Goal: Transaction & Acquisition: Purchase product/service

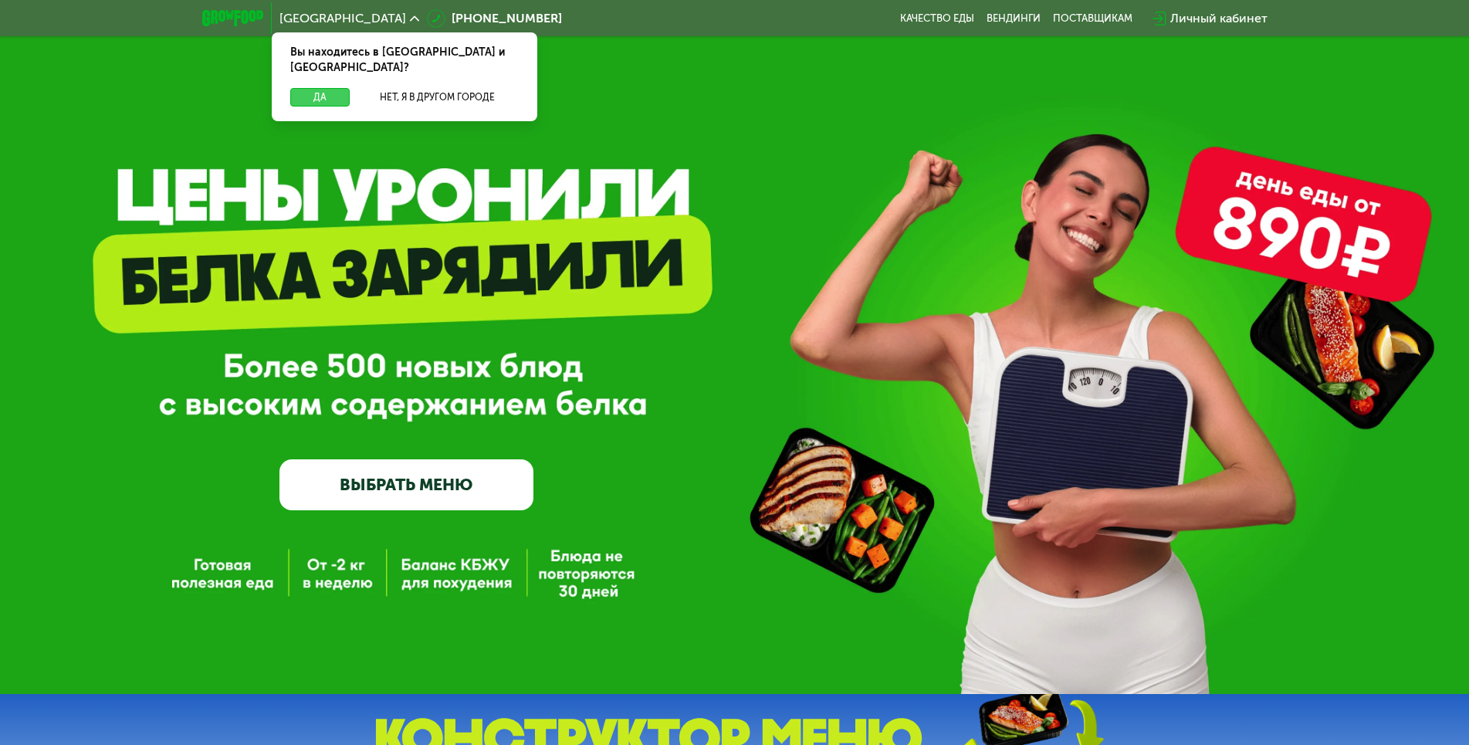
click at [306, 88] on button "Да" at bounding box center [319, 97] width 59 height 19
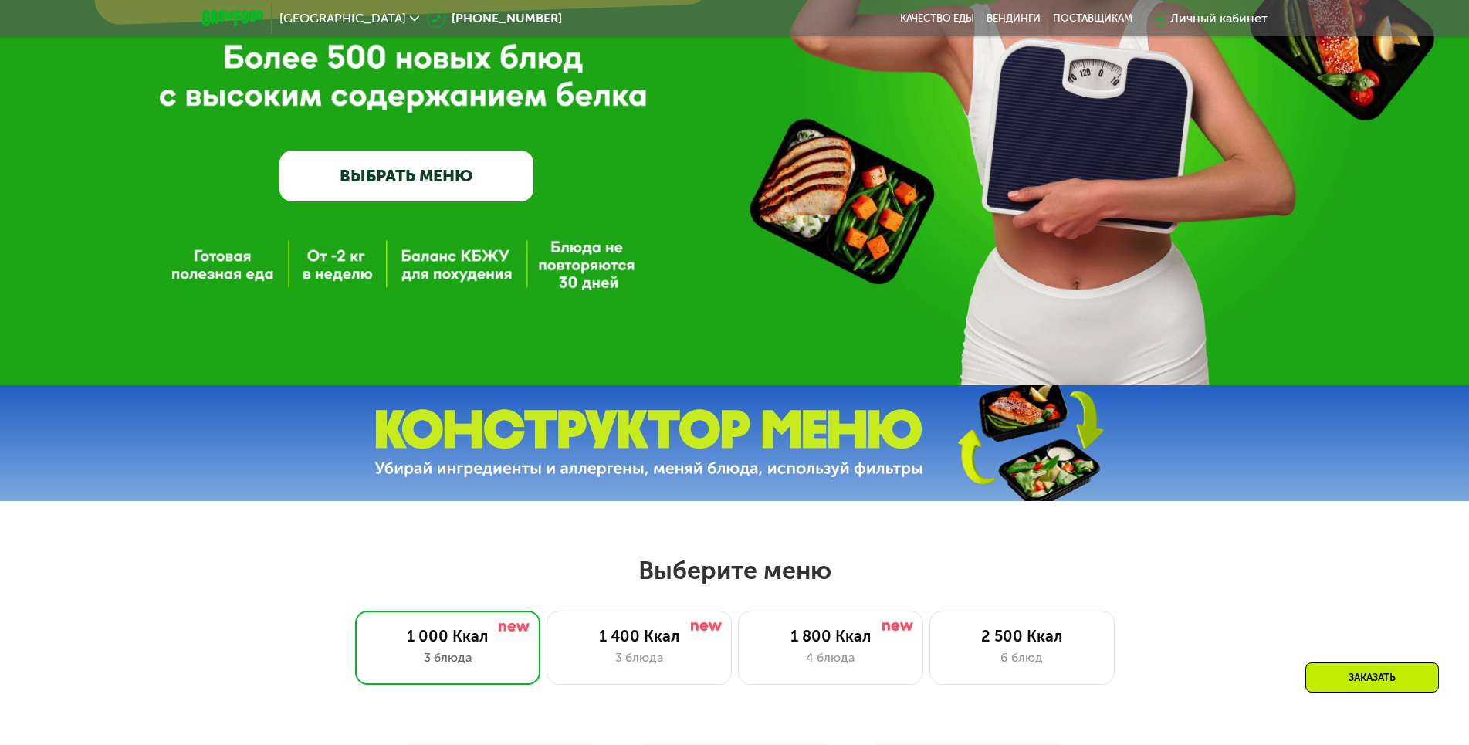
scroll to position [540, 0]
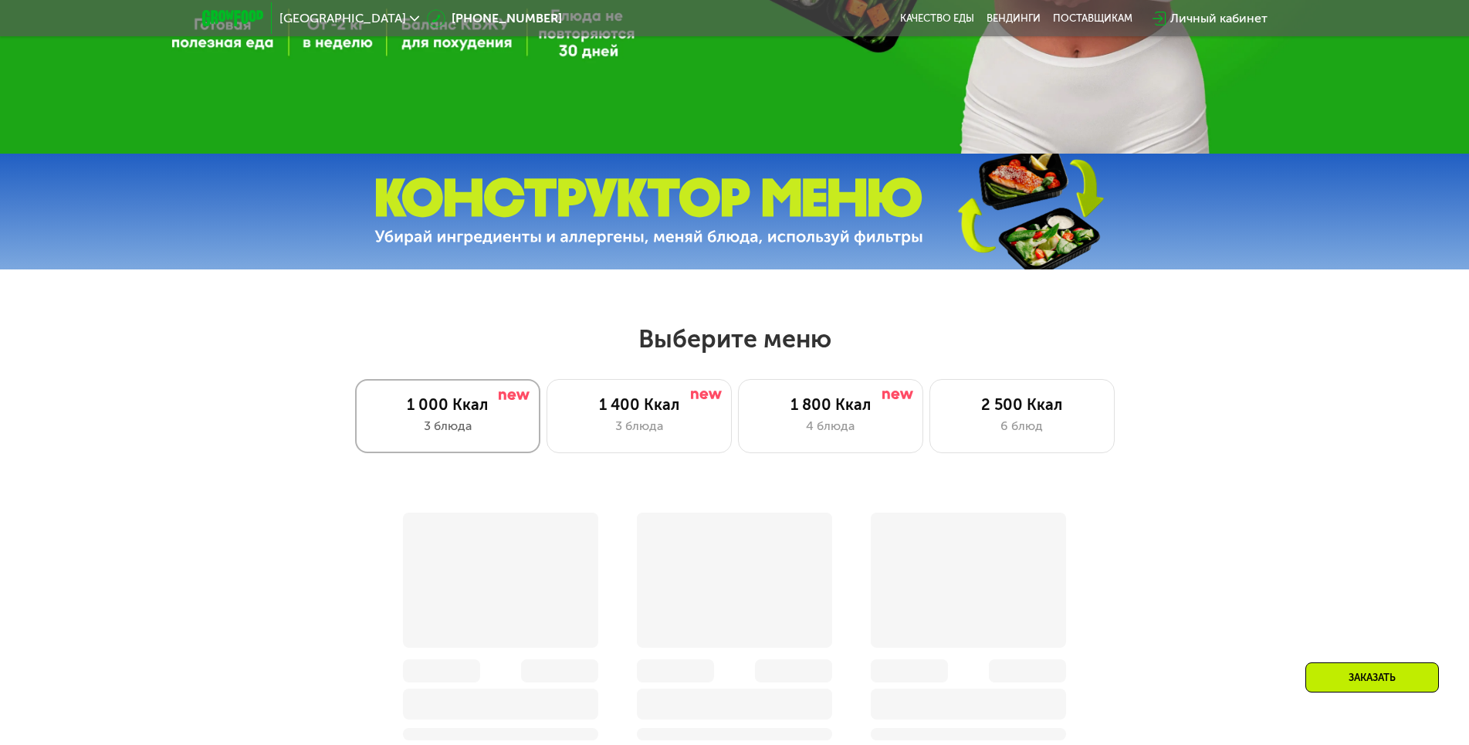
click at [466, 413] on div "1 000 Ккал" at bounding box center [447, 404] width 153 height 19
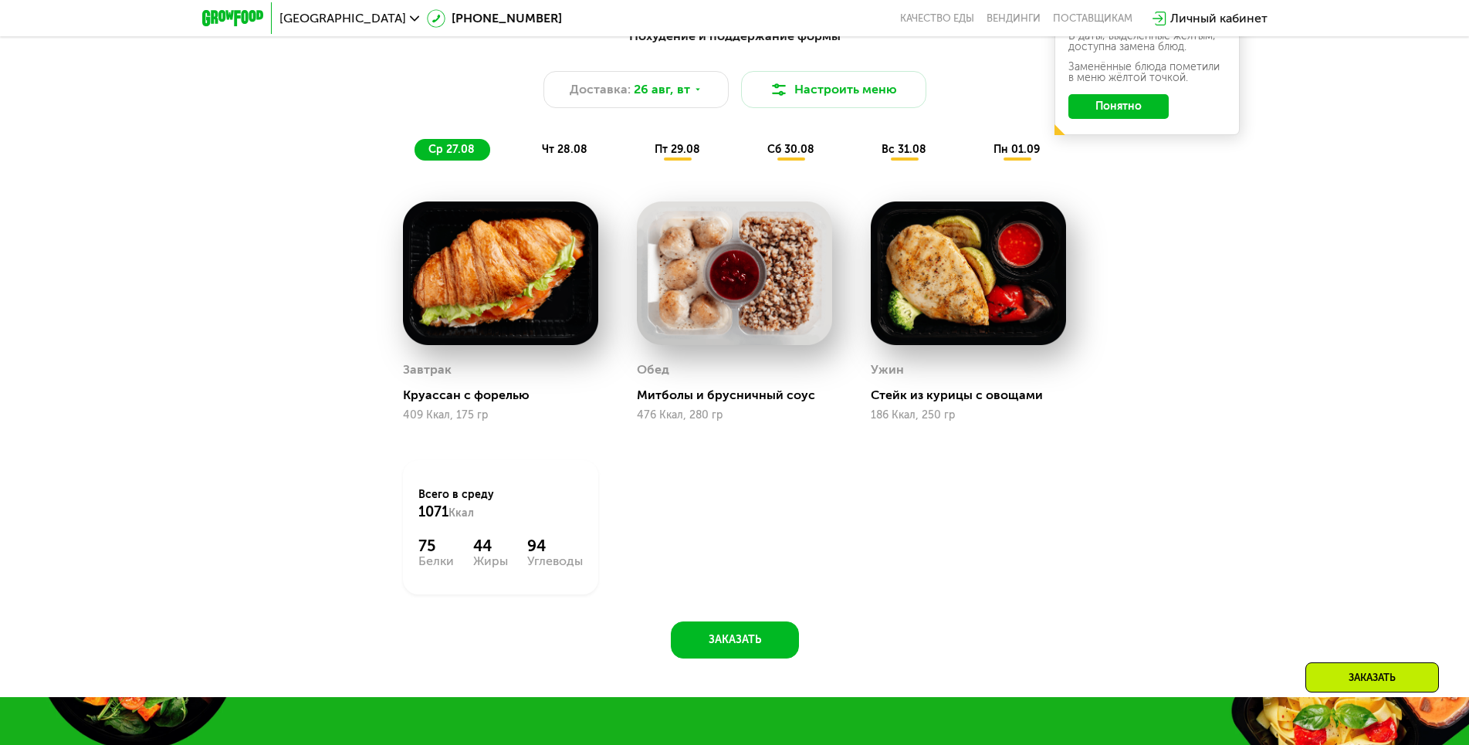
scroll to position [849, 0]
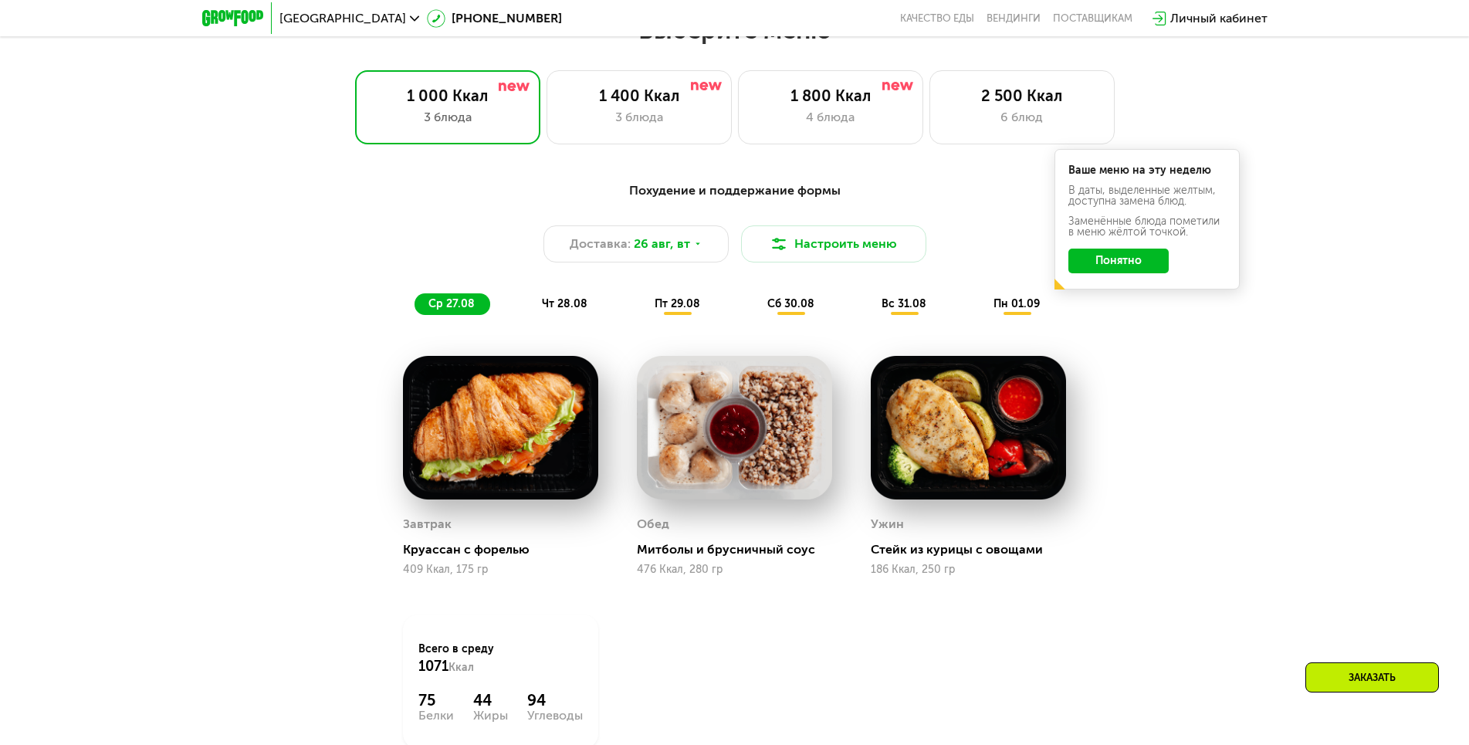
click at [489, 441] on img at bounding box center [500, 428] width 195 height 144
click at [563, 306] on span "чт 28.08" at bounding box center [565, 303] width 46 height 13
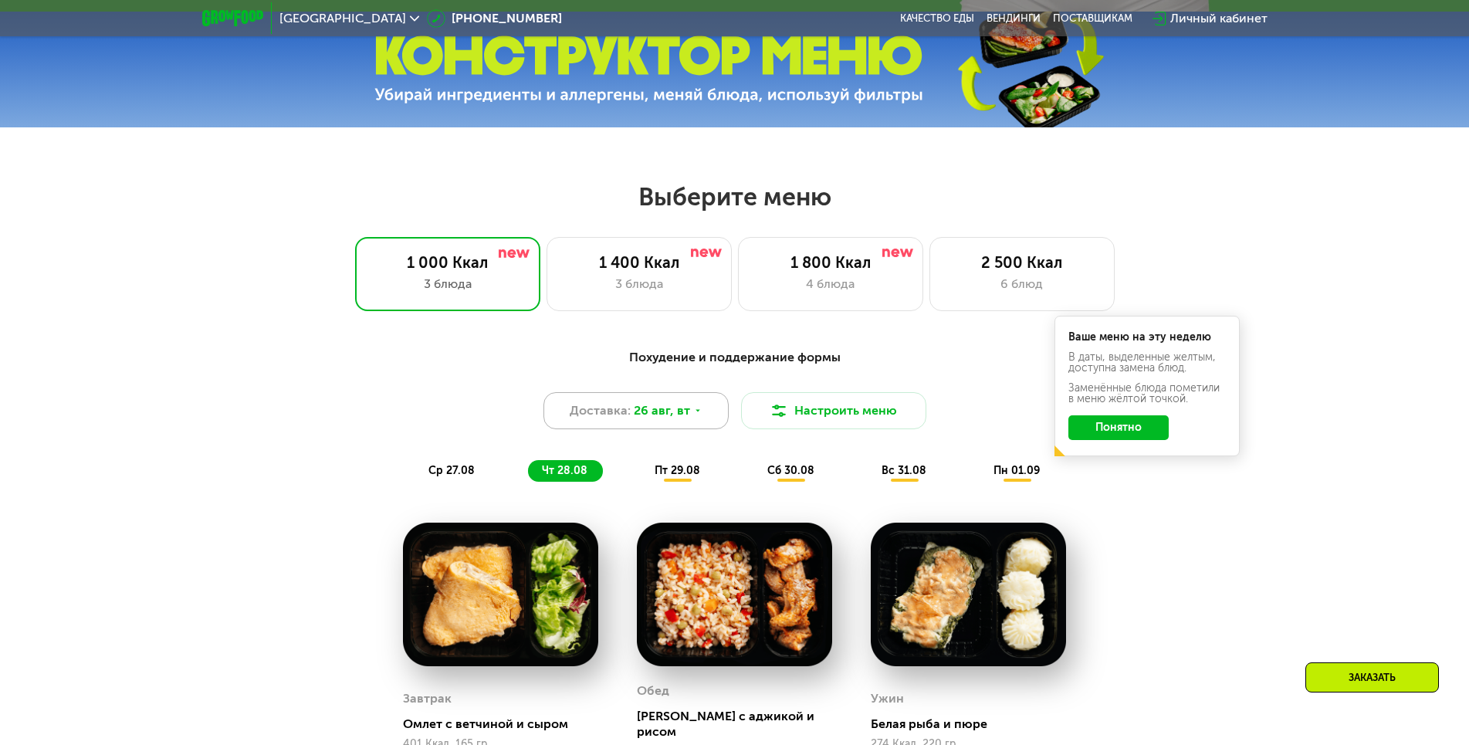
scroll to position [617, 0]
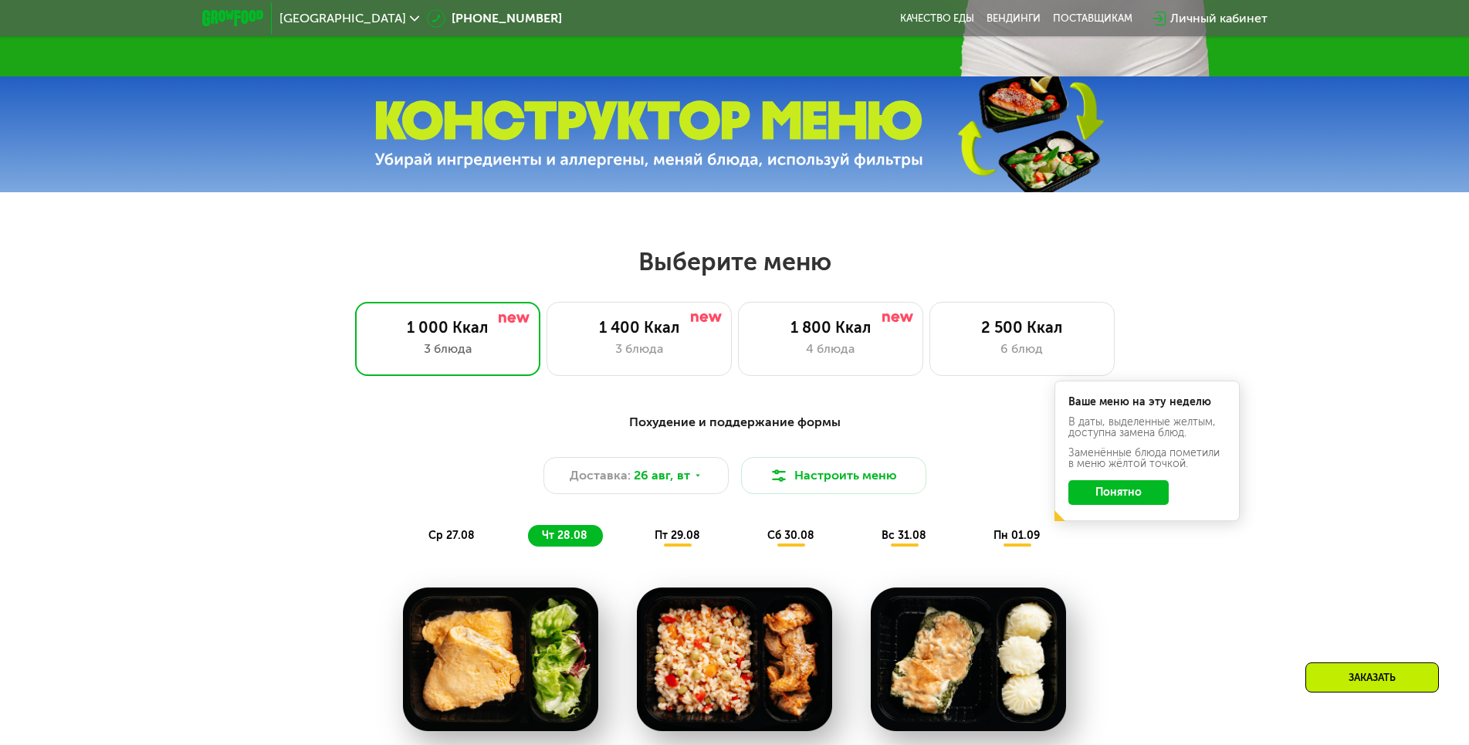
click at [691, 542] on span "пт 29.08" at bounding box center [677, 535] width 46 height 13
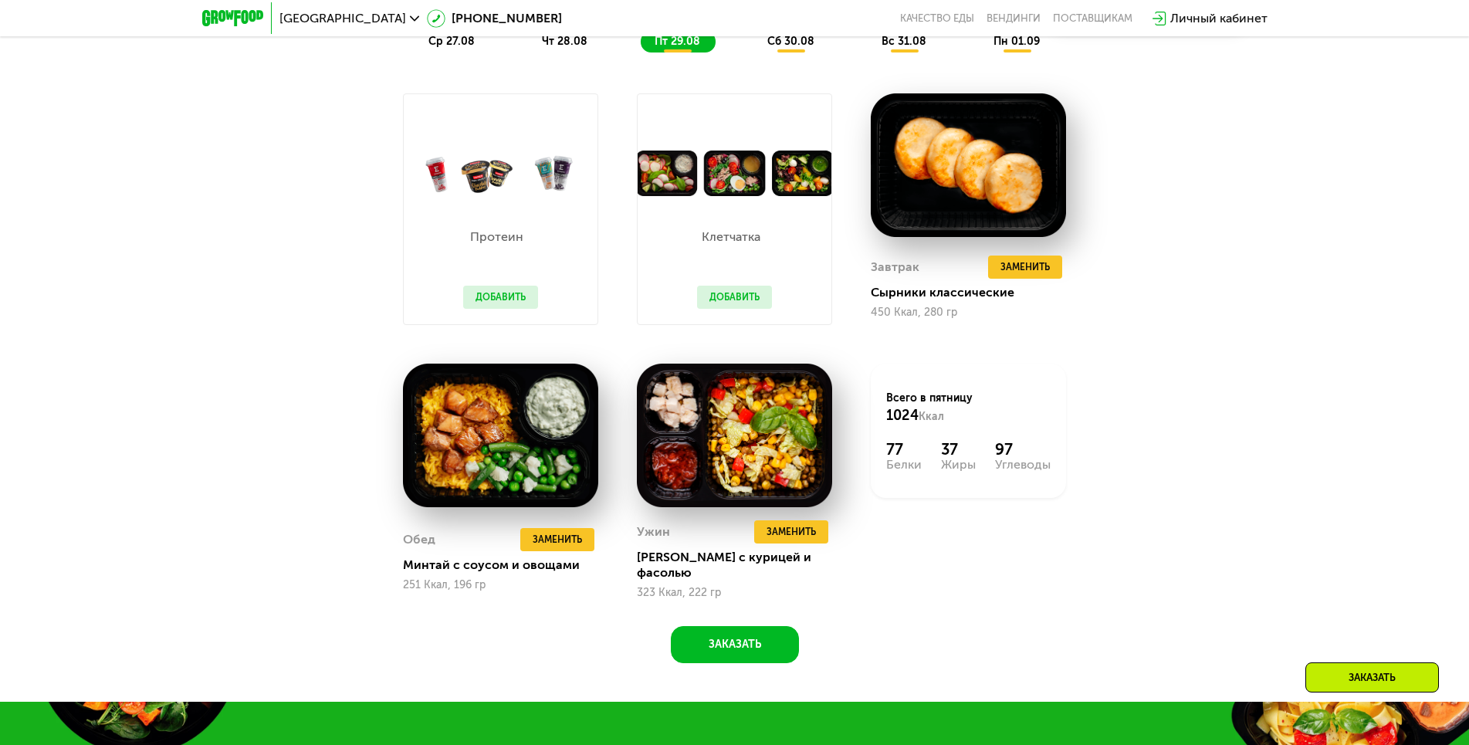
scroll to position [695, 0]
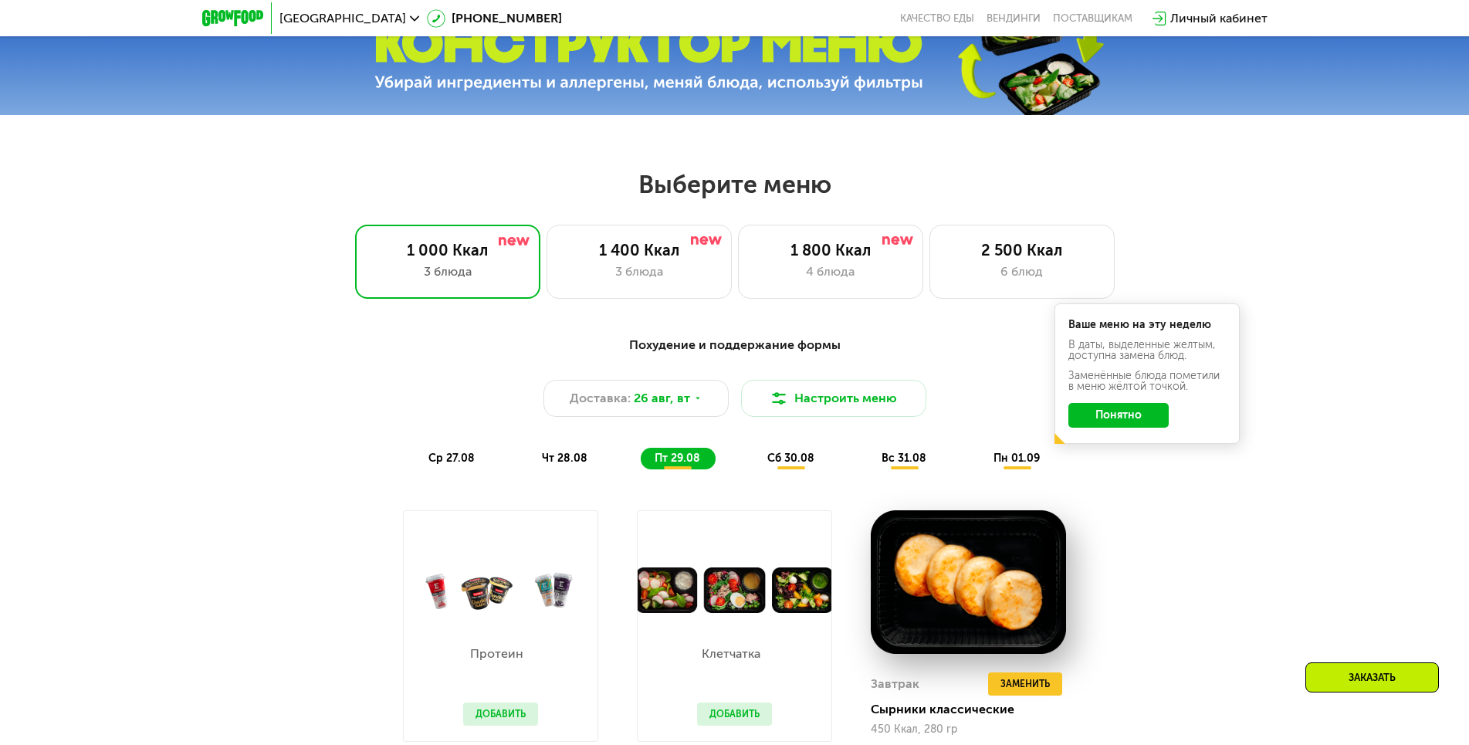
click at [791, 463] on span "сб 30.08" at bounding box center [790, 457] width 47 height 13
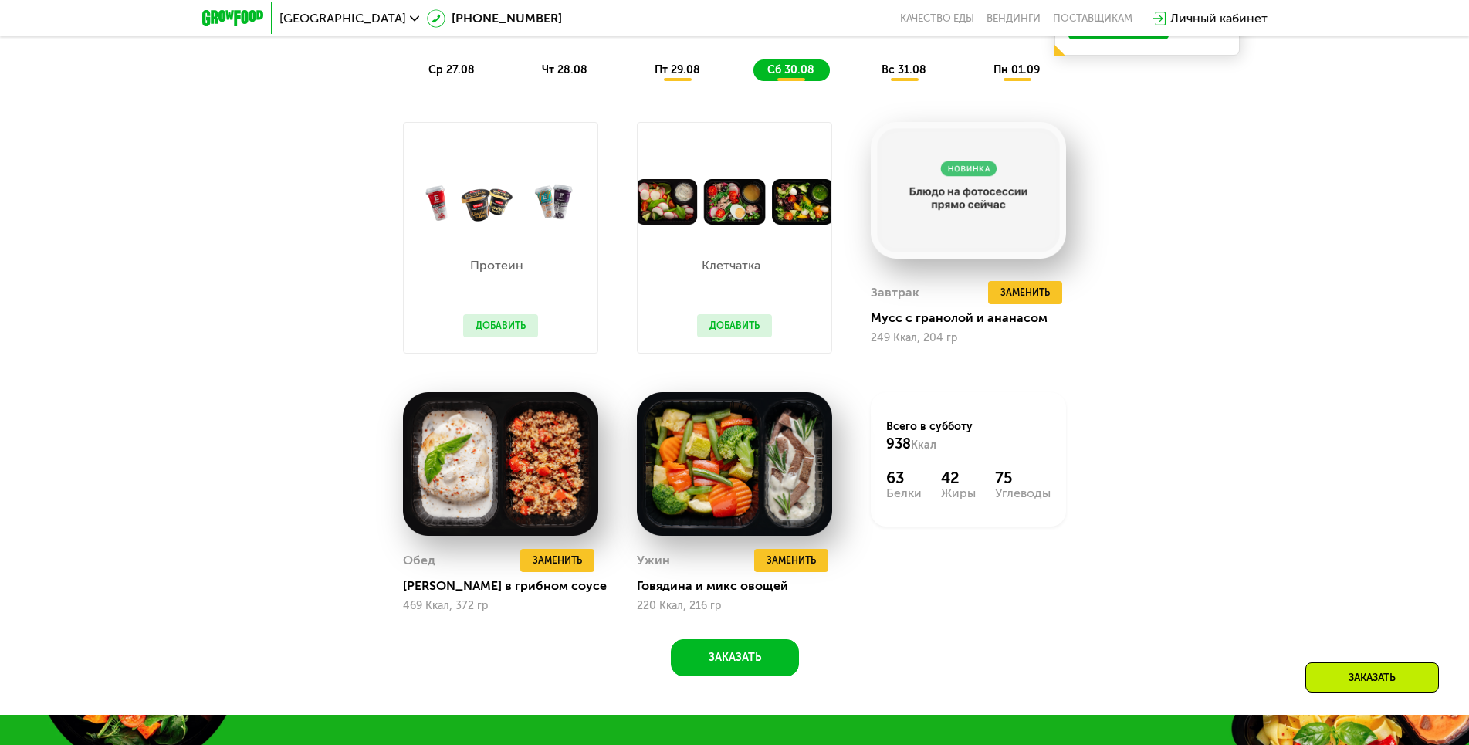
scroll to position [1003, 0]
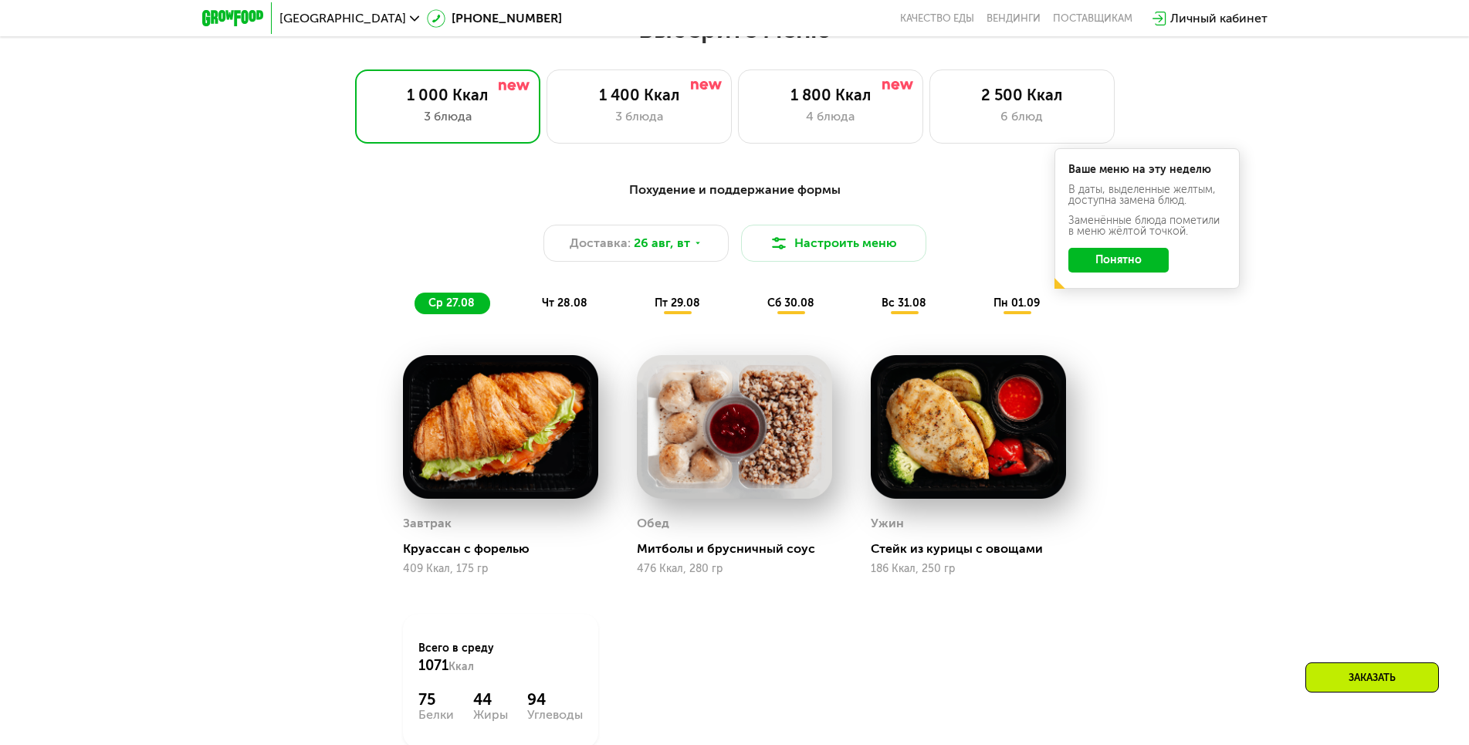
scroll to position [926, 0]
